Goal: Information Seeking & Learning: Learn about a topic

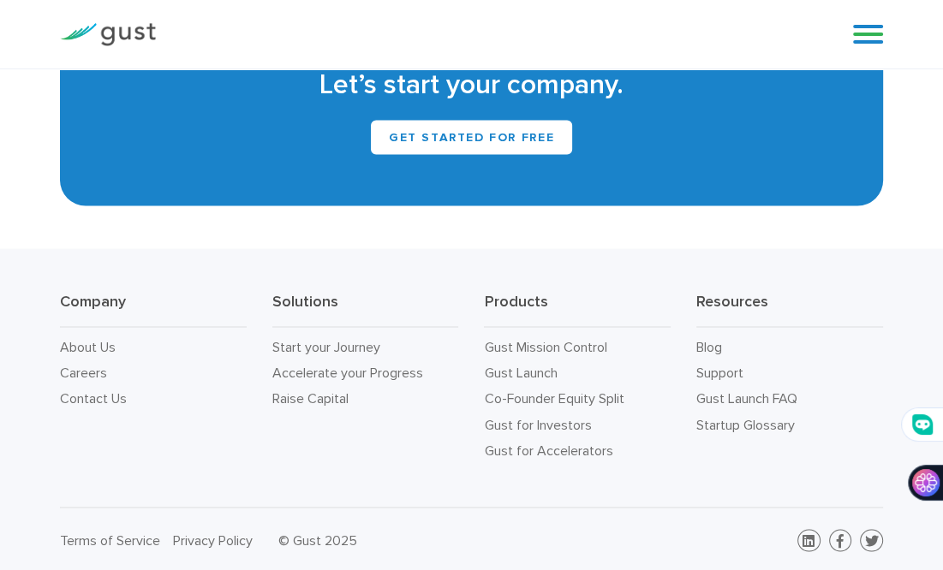
scroll to position [7084, 0]
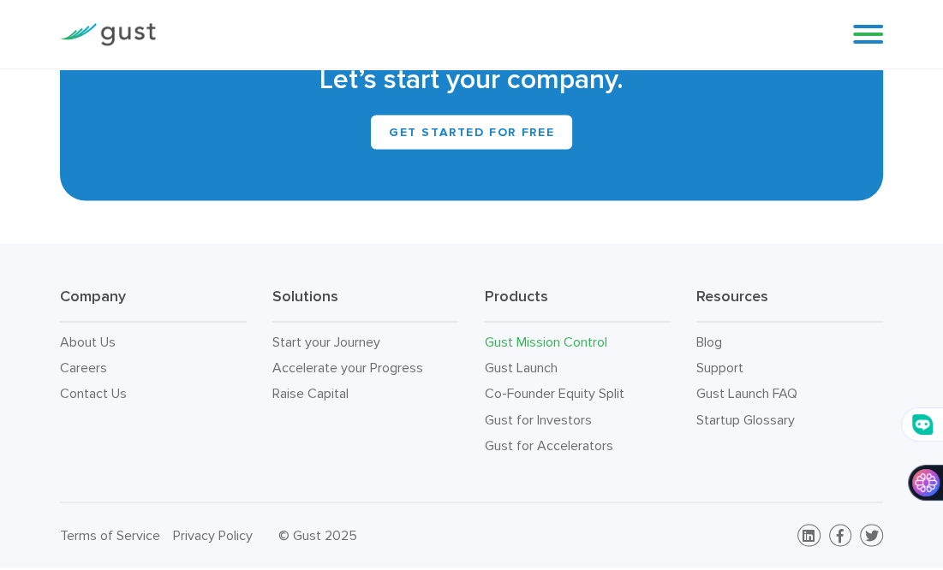
click at [522, 335] on link "Gust Mission Control" at bounding box center [545, 342] width 122 height 16
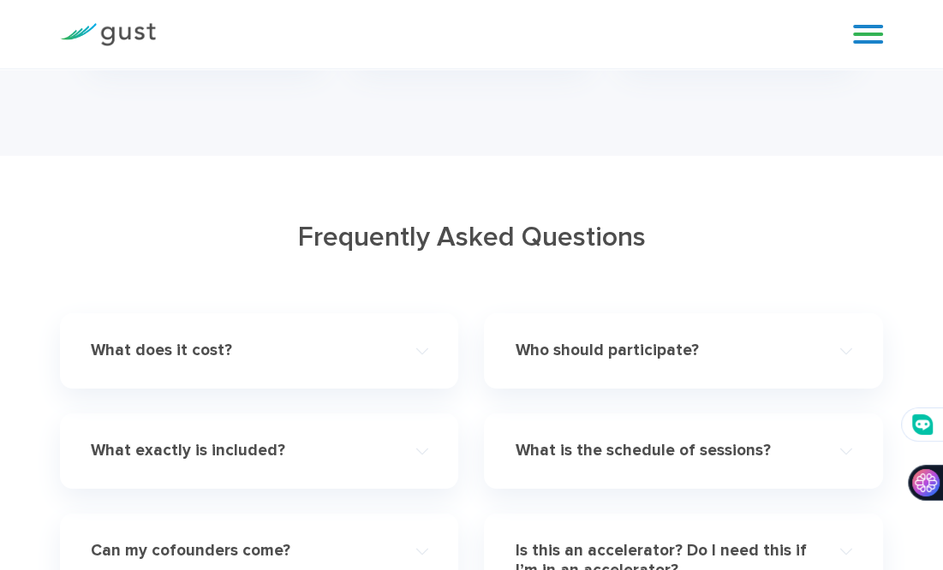
scroll to position [4680, 0]
click at [289, 326] on div "What does it cost?" at bounding box center [259, 350] width 337 height 48
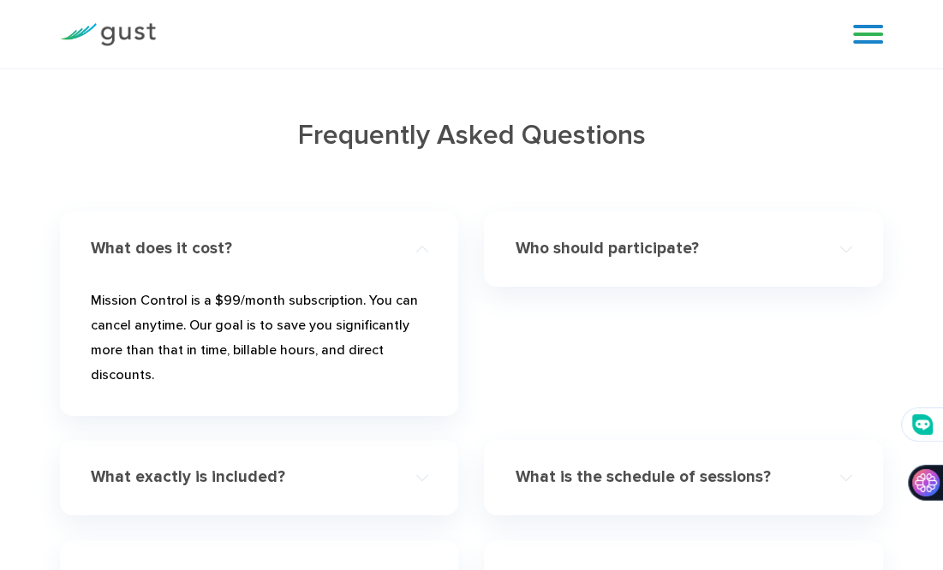
scroll to position [4785, 0]
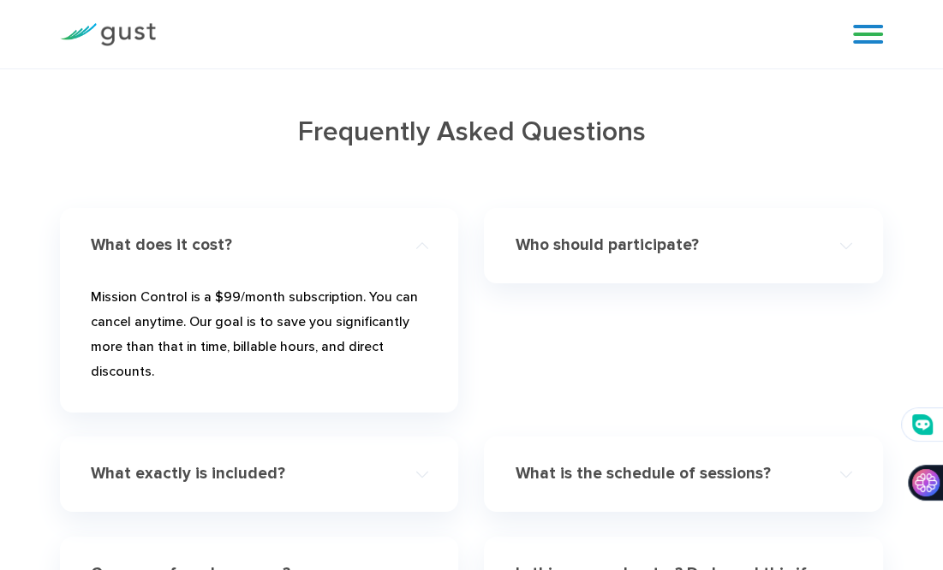
click at [569, 236] on h4 "Who should participate?" at bounding box center [666, 246] width 303 height 20
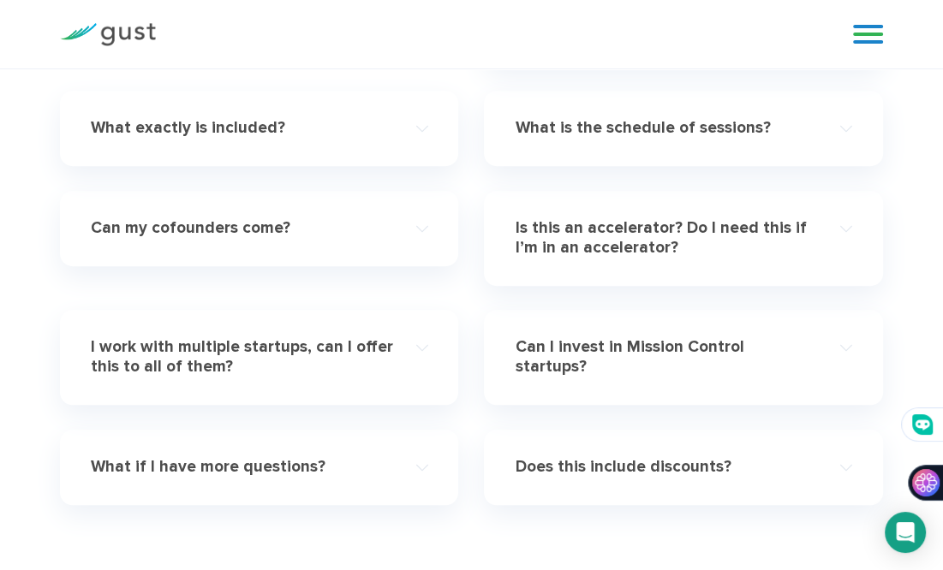
scroll to position [5579, 0]
click at [555, 218] on h4 "Is this an accelerator? Do I need this if I’m in an accelerator?" at bounding box center [666, 237] width 303 height 39
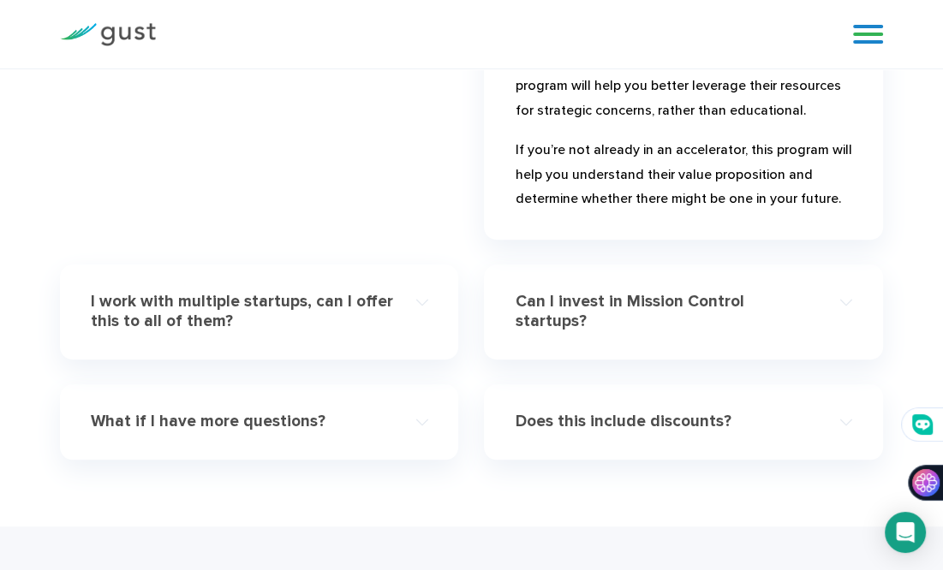
scroll to position [5598, 0]
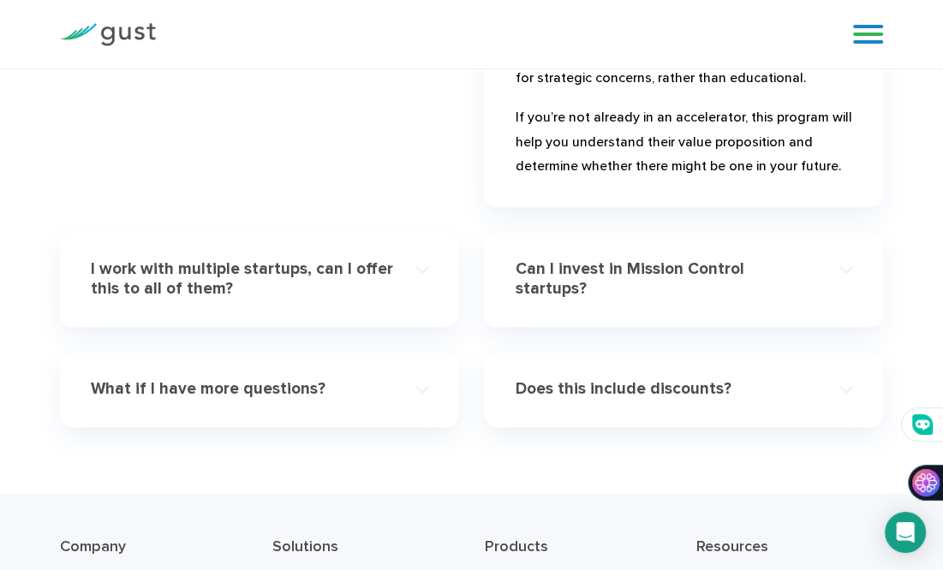
click at [355, 311] on div "I work with multiple startups, can I offer this to all of them?" at bounding box center [259, 280] width 337 height 68
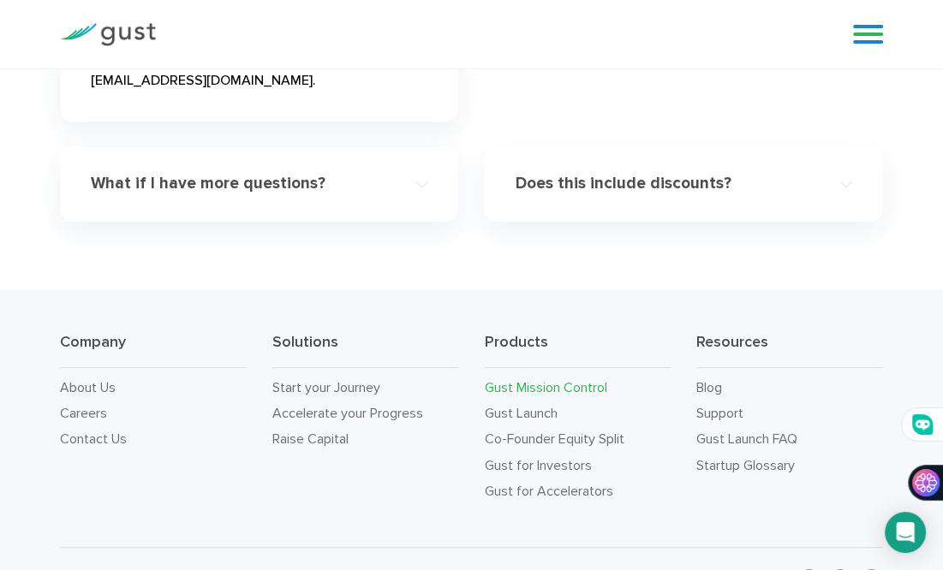
scroll to position [5408, 0]
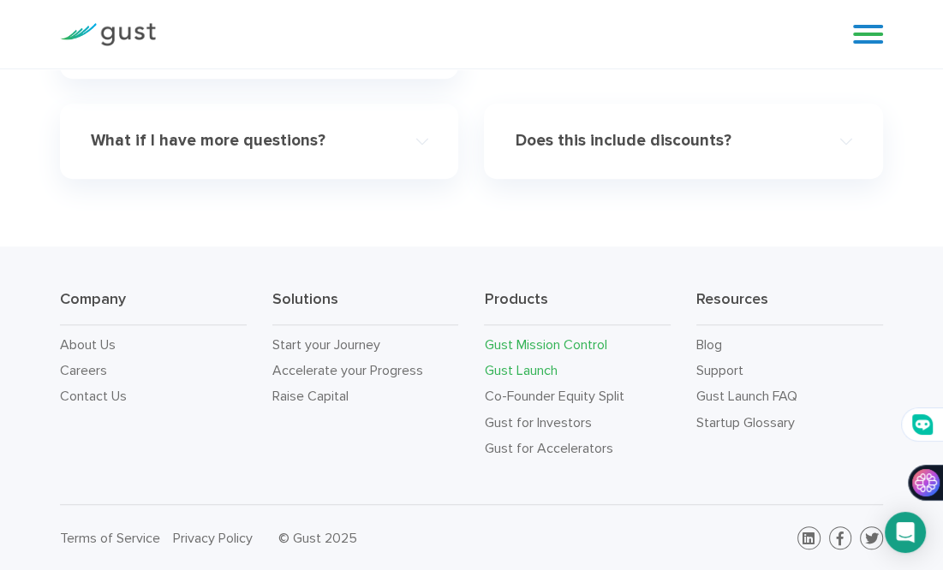
click at [509, 364] on link "Gust Launch" at bounding box center [520, 370] width 73 height 16
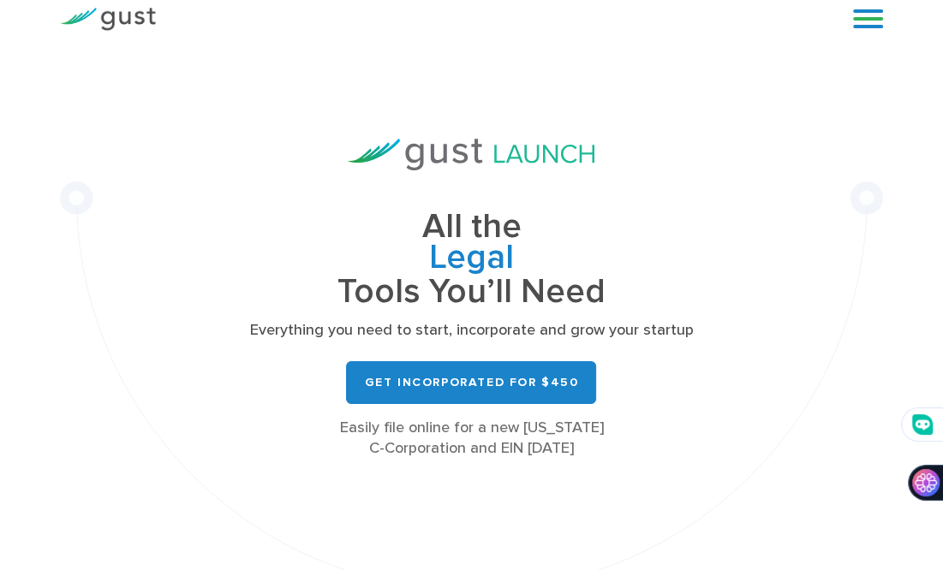
scroll to position [27, 0]
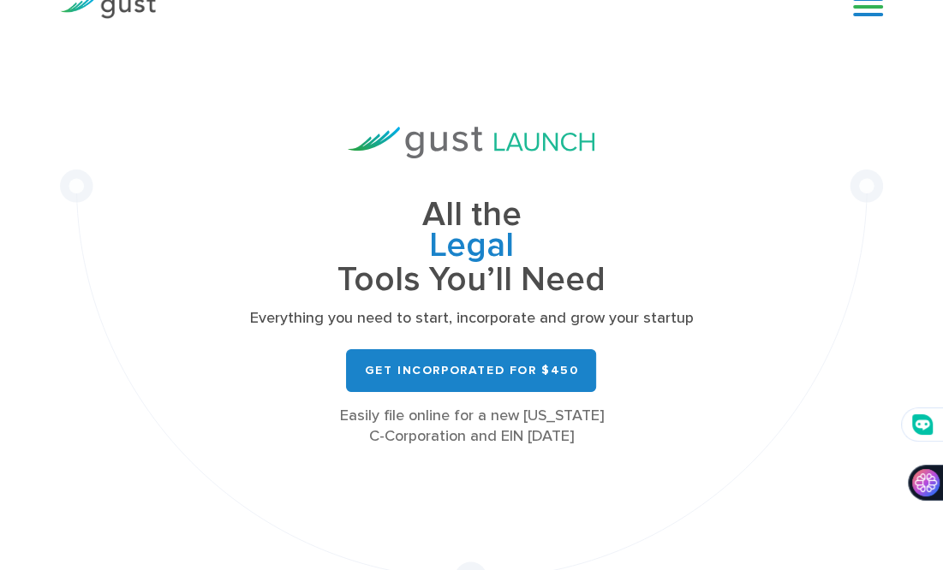
drag, startPoint x: 0, startPoint y: 0, endPoint x: 325, endPoint y: 476, distance: 576.7
click at [325, 476] on div "All the Legal Cap Table Fundraising Governance Tools You’ll Need Everything you…" at bounding box center [471, 318] width 823 height 554
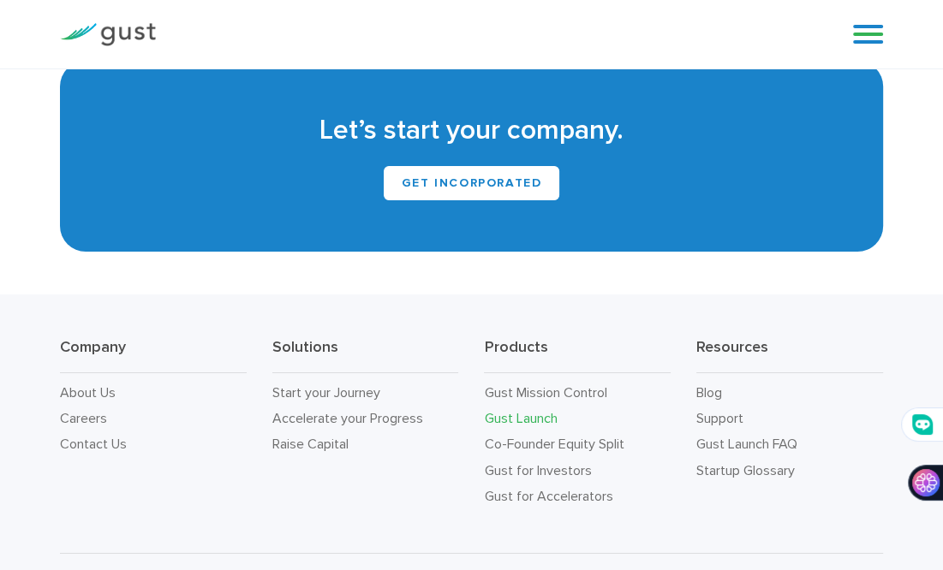
scroll to position [9435, 0]
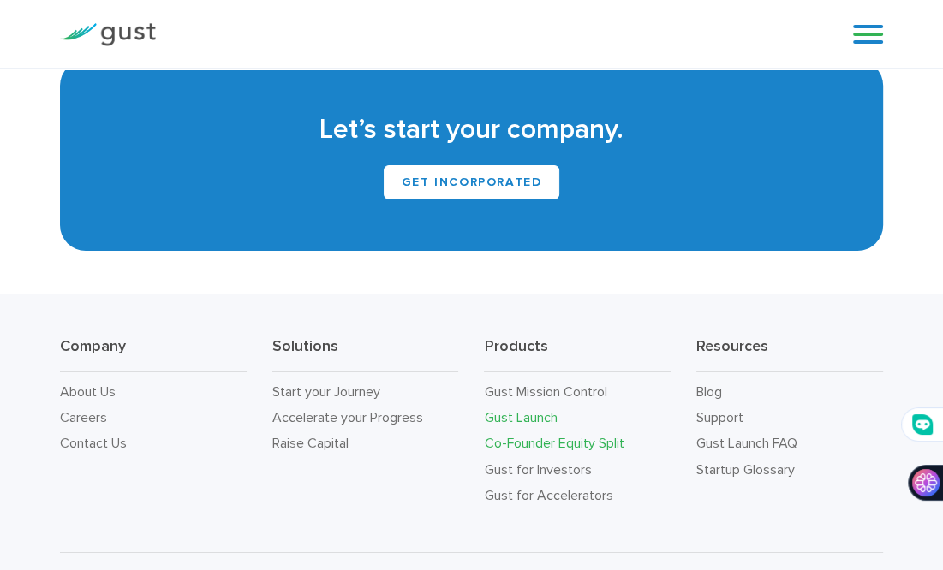
click at [545, 435] on link "Co-Founder Equity Split" at bounding box center [554, 443] width 140 height 16
click at [550, 462] on link "Gust for Investors" at bounding box center [537, 470] width 107 height 16
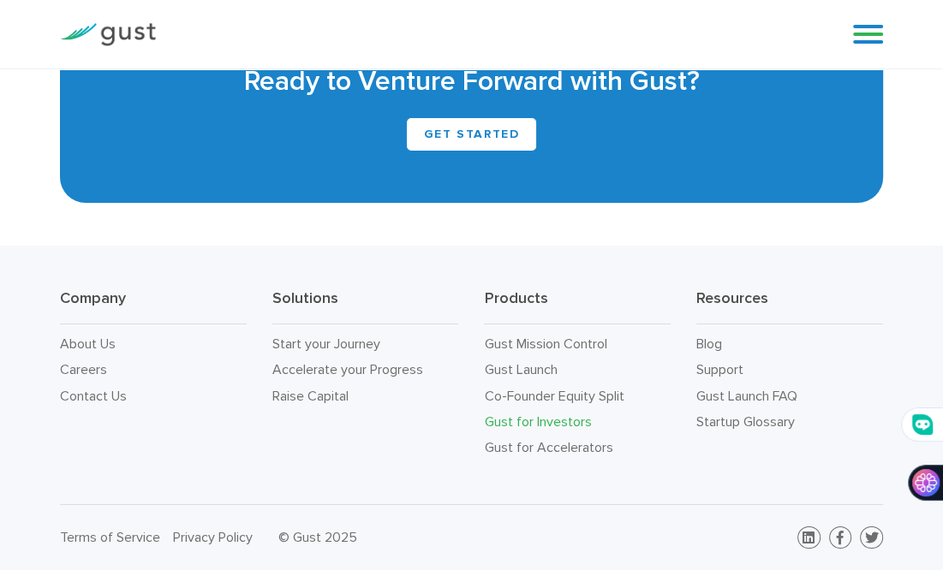
scroll to position [4504, 0]
click at [558, 441] on li "Gust for Accelerators" at bounding box center [577, 448] width 187 height 26
click at [550, 450] on link "Gust for Accelerators" at bounding box center [548, 447] width 128 height 16
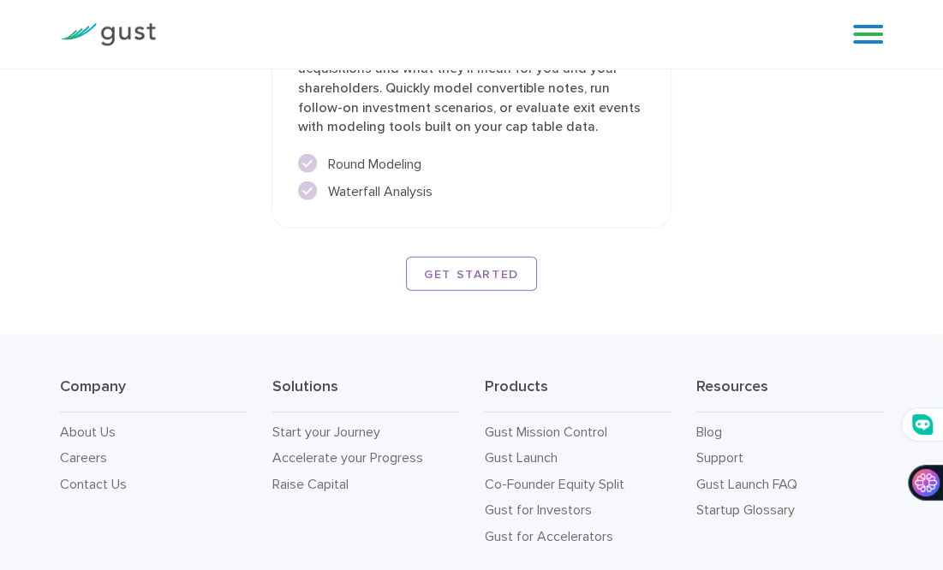
scroll to position [3385, 0]
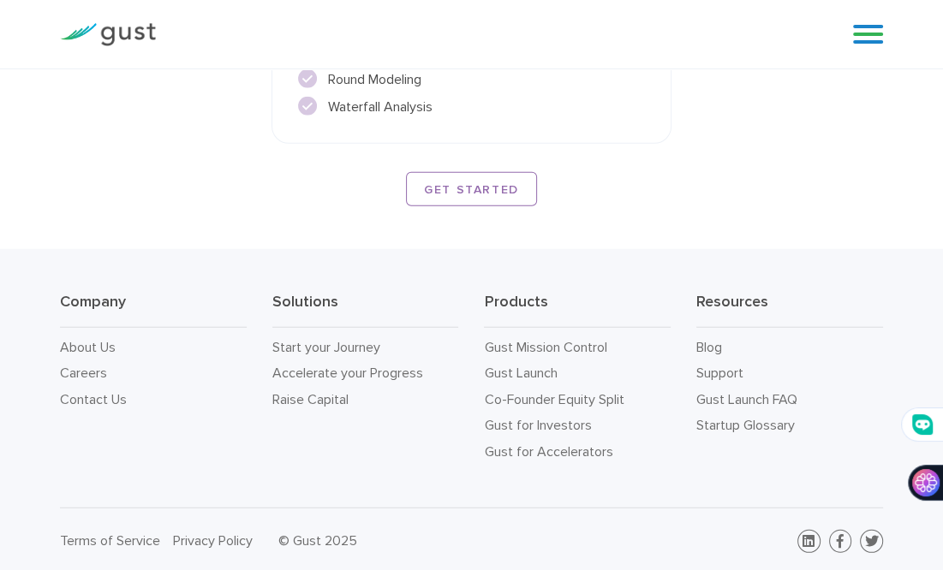
click at [862, 39] on link at bounding box center [868, 34] width 30 height 26
